Goal: Task Accomplishment & Management: Manage account settings

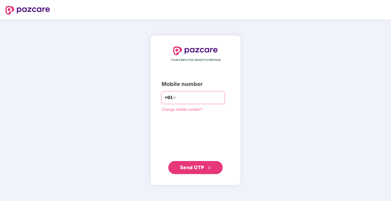
type input "**********"
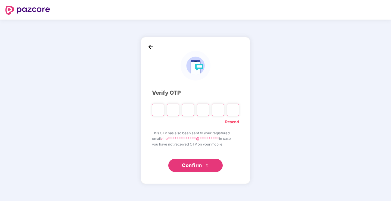
type input "*"
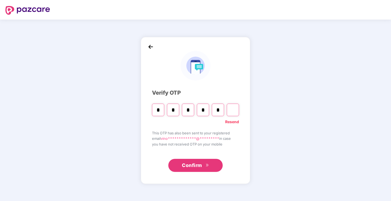
type input "*"
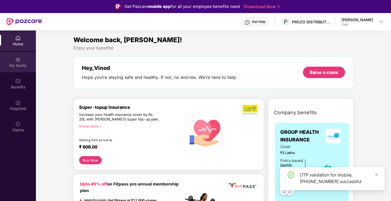
click at [24, 65] on div "My family" at bounding box center [18, 65] width 36 height 5
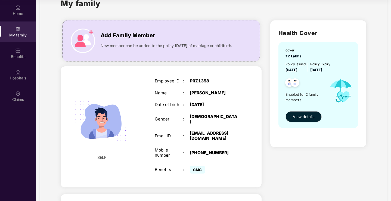
scroll to position [27, 0]
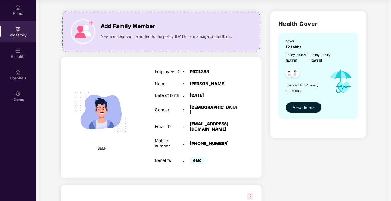
click at [300, 106] on span "View details" at bounding box center [303, 107] width 21 height 6
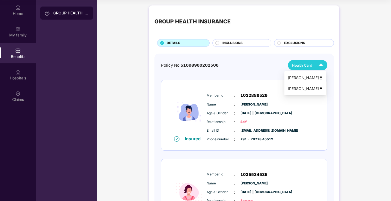
click at [309, 66] on span "Health Card" at bounding box center [302, 65] width 20 height 5
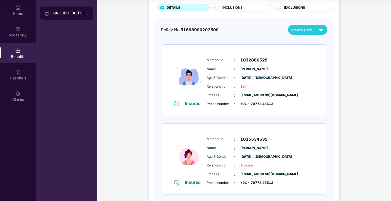
scroll to position [8, 0]
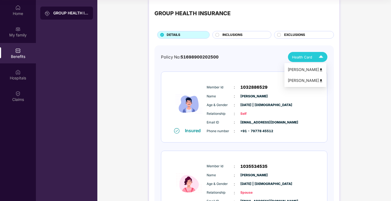
click at [307, 80] on div "shilpa Shebbanavar" at bounding box center [305, 81] width 35 height 6
click at [303, 57] on span "Health Card" at bounding box center [302, 56] width 20 height 5
click at [323, 70] on img at bounding box center [321, 70] width 4 height 4
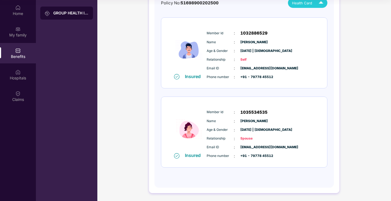
scroll to position [63, 0]
click at [17, 12] on div "Home" at bounding box center [18, 13] width 36 height 5
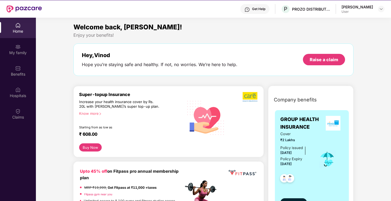
scroll to position [0, 0]
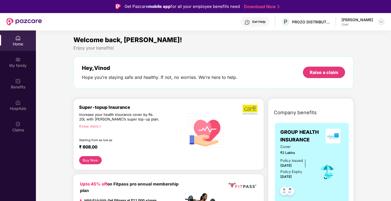
click at [381, 22] on img at bounding box center [381, 22] width 4 height 4
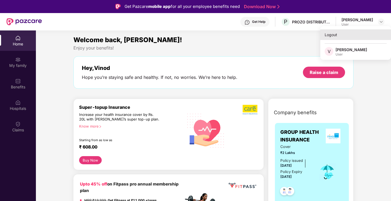
click at [333, 36] on div "Logout" at bounding box center [355, 34] width 71 height 11
